Goal: Find contact information: Find contact information

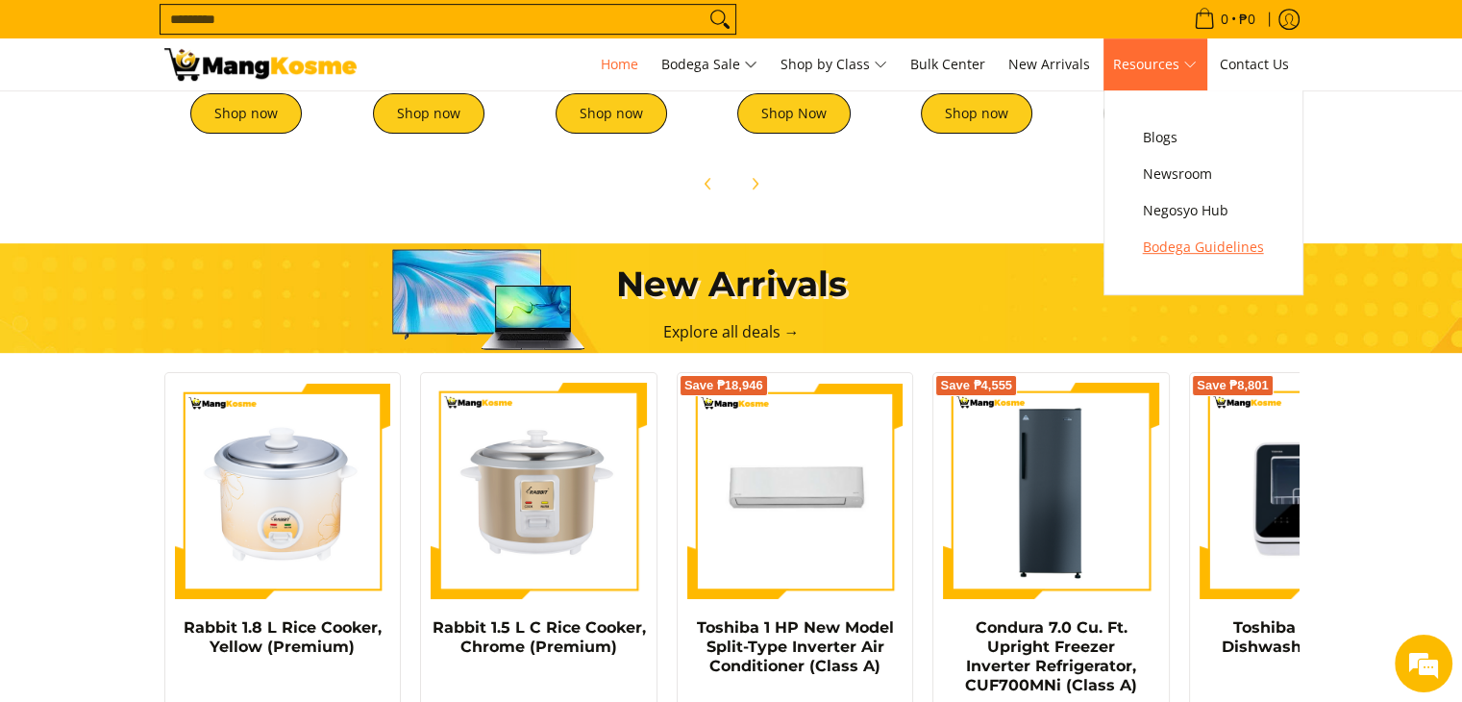
click at [1191, 245] on span "Bodega Guidelines" at bounding box center [1203, 247] width 121 height 24
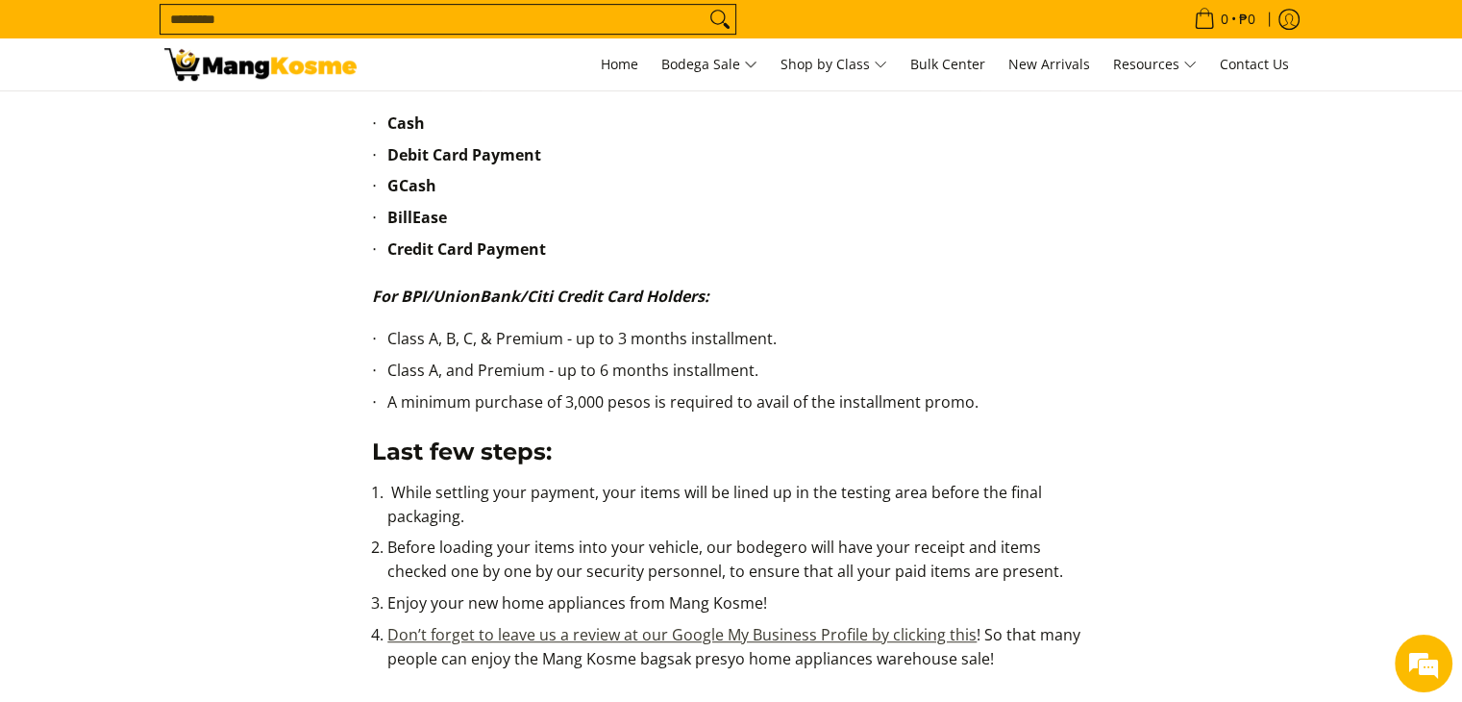
scroll to position [961, 0]
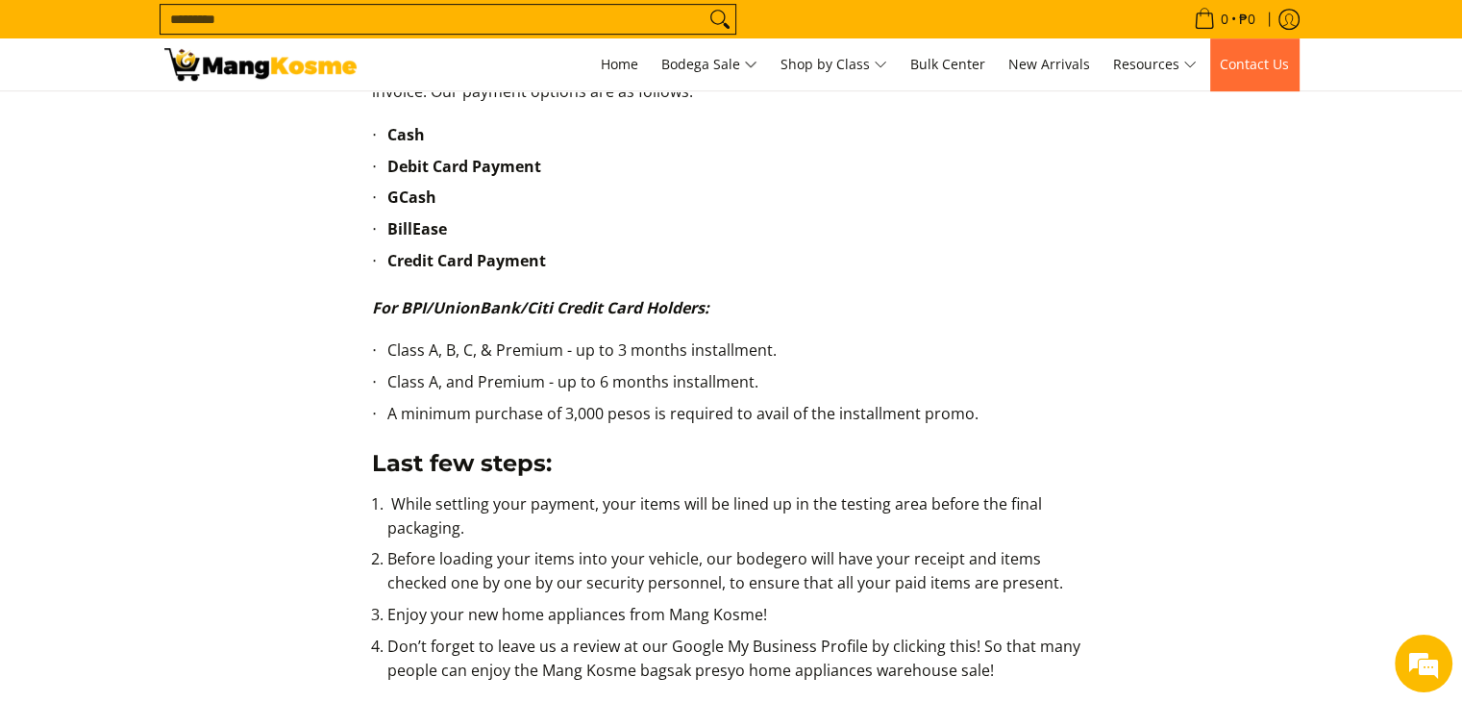
click at [1270, 62] on span "Contact Us" at bounding box center [1254, 64] width 69 height 18
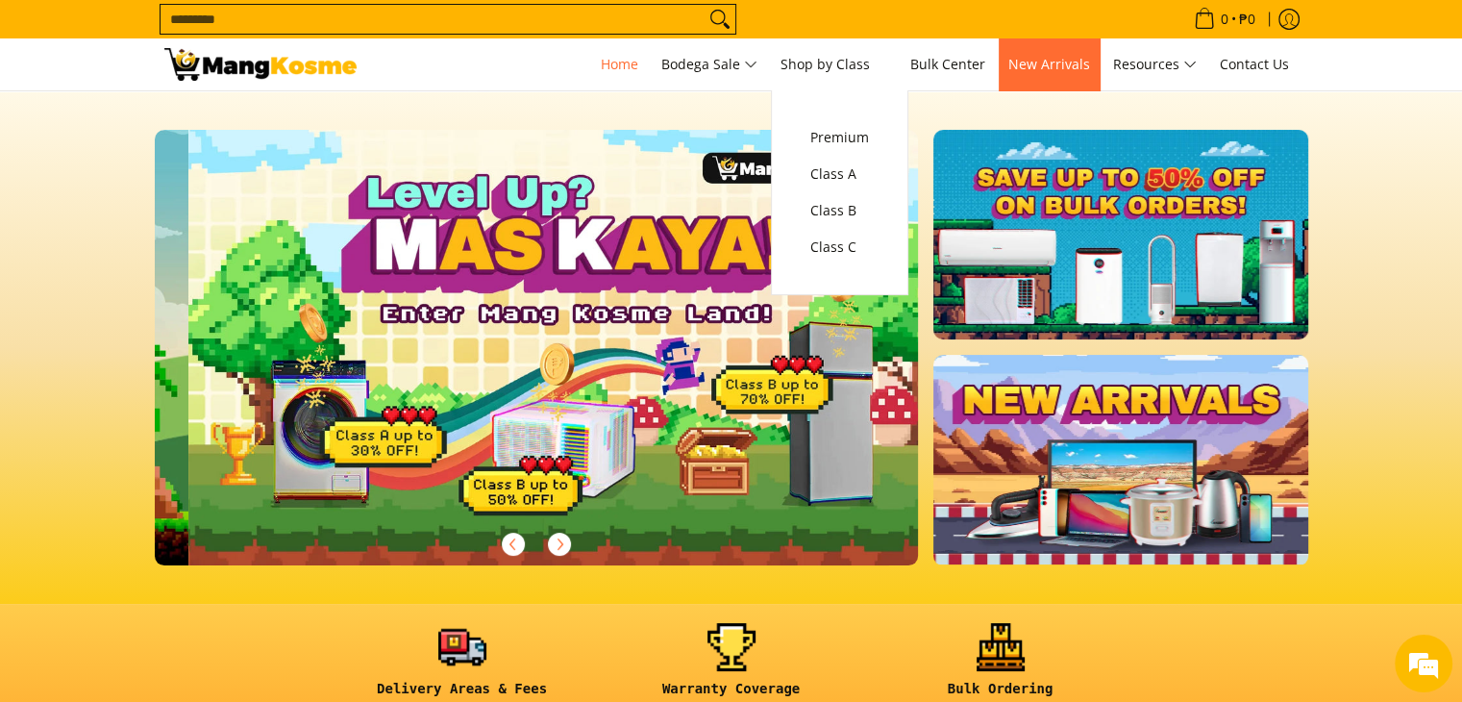
scroll to position [0, 764]
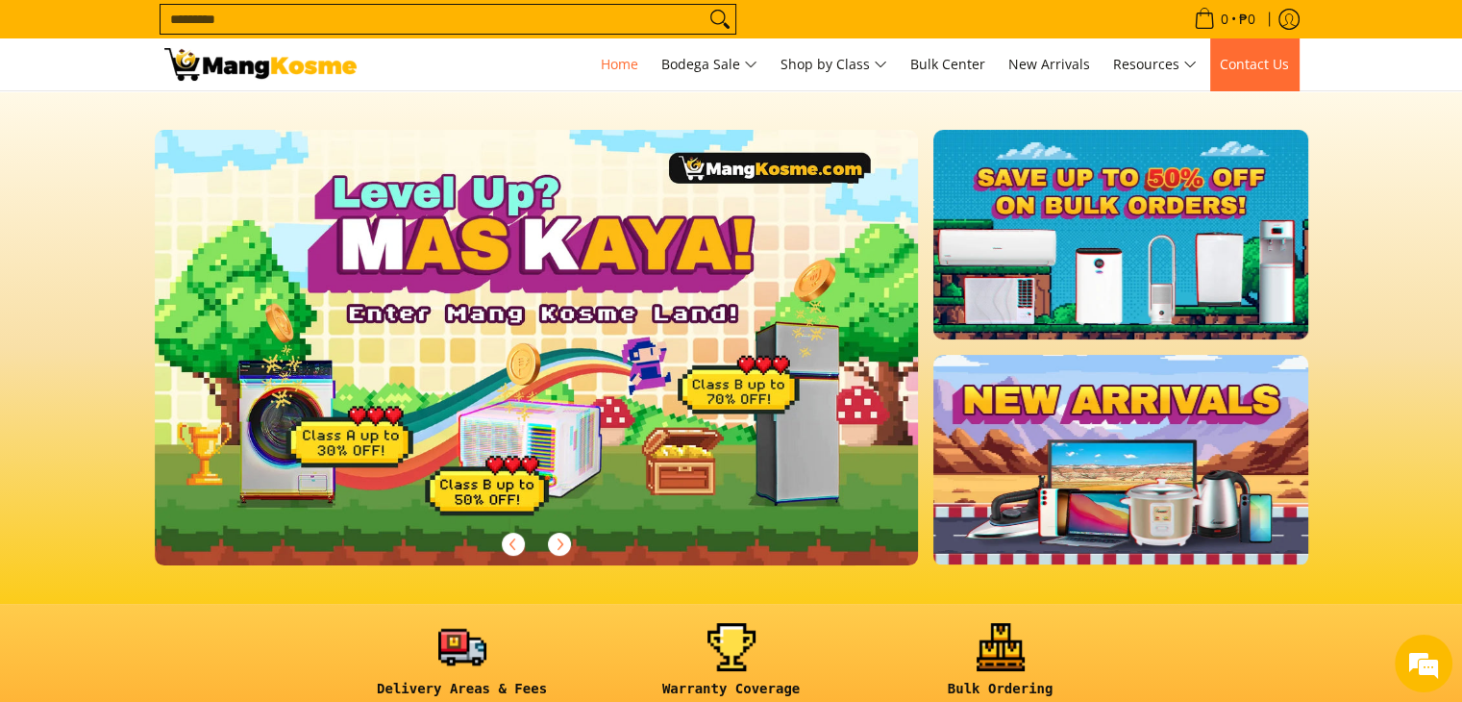
click at [1261, 65] on span "Contact Us" at bounding box center [1254, 64] width 69 height 18
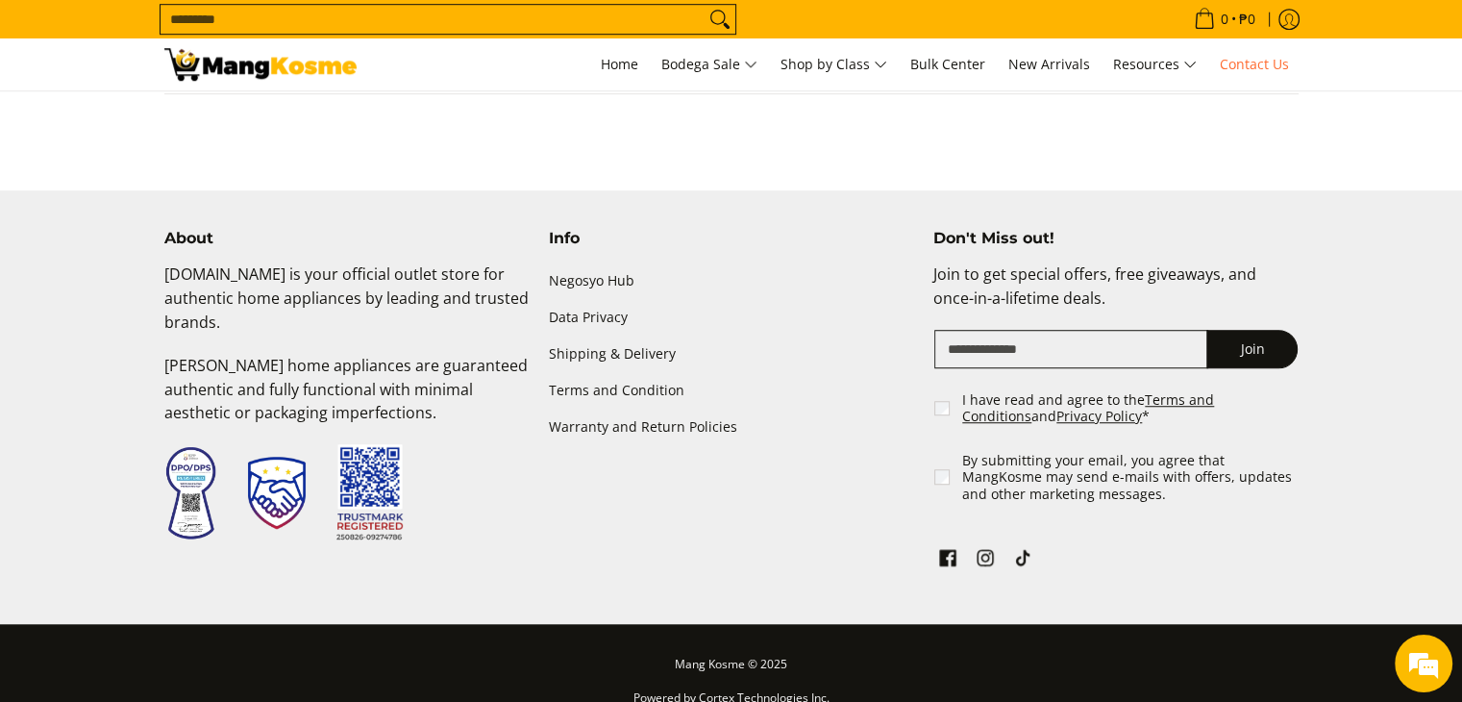
scroll to position [1380, 0]
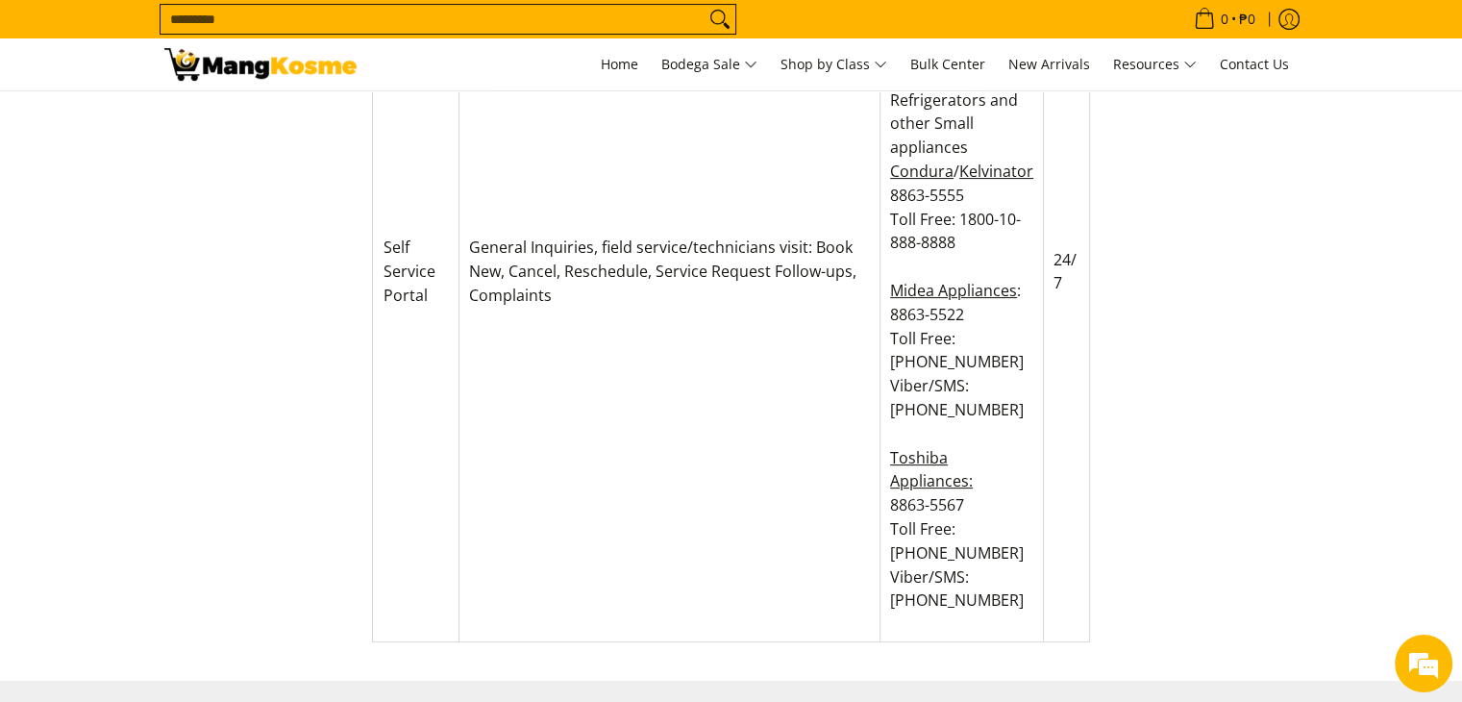
scroll to position [288, 0]
